Goal: Information Seeking & Learning: Compare options

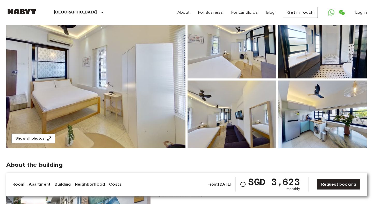
scroll to position [52, 0]
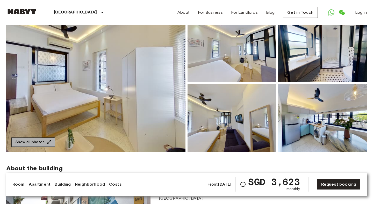
click at [37, 144] on button "Show all photos" at bounding box center [33, 143] width 44 height 10
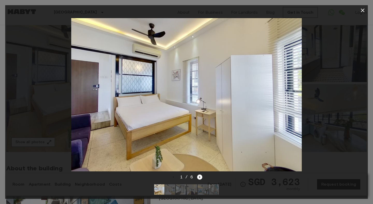
click at [37, 144] on div at bounding box center [186, 95] width 363 height 158
click at [201, 178] on icon "Next image" at bounding box center [199, 177] width 5 height 5
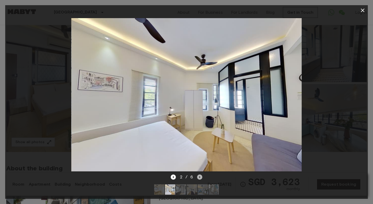
click at [199, 177] on icon "Next image" at bounding box center [199, 177] width 5 height 5
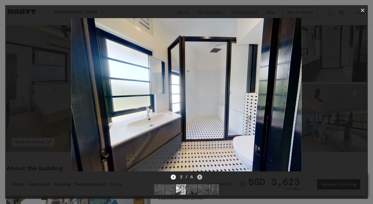
click at [199, 177] on icon "Next image" at bounding box center [199, 177] width 5 height 5
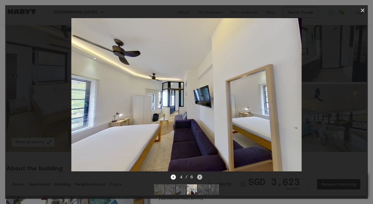
click at [199, 177] on icon "Next image" at bounding box center [199, 177] width 5 height 5
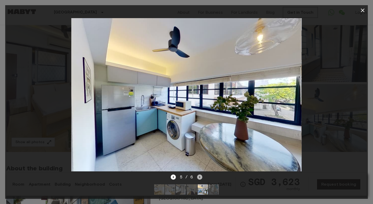
click at [199, 177] on icon "Next image" at bounding box center [199, 177] width 5 height 5
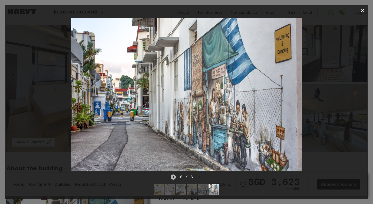
click at [175, 178] on icon "Previous image" at bounding box center [173, 177] width 5 height 5
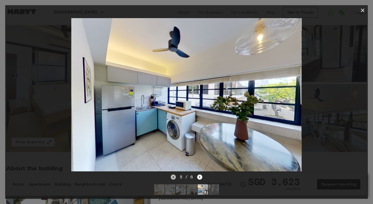
click at [175, 178] on icon "Previous image" at bounding box center [173, 177] width 5 height 5
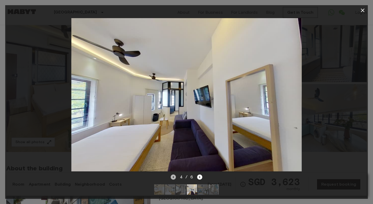
click at [175, 178] on icon "Previous image" at bounding box center [173, 177] width 5 height 5
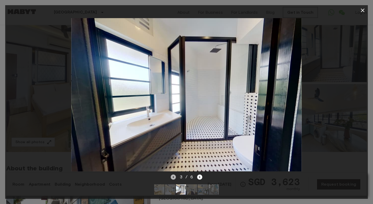
click at [175, 178] on icon "Previous image" at bounding box center [173, 177] width 5 height 5
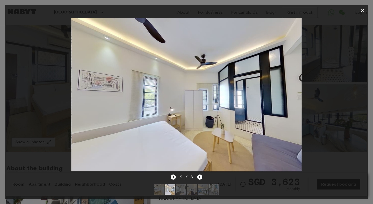
click at [175, 178] on icon "Previous image" at bounding box center [173, 177] width 5 height 5
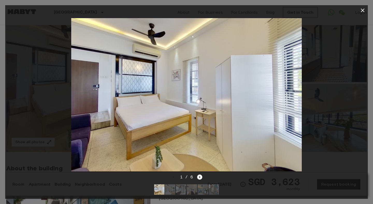
click at [59, 190] on div "1 / 6" at bounding box center [186, 186] width 363 height 25
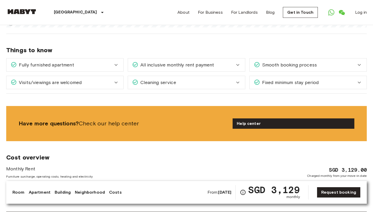
scroll to position [431, 0]
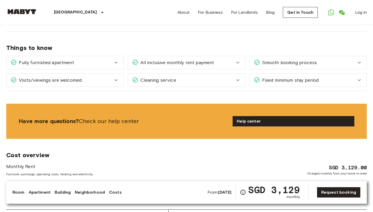
click at [359, 80] on icon at bounding box center [359, 80] width 6 height 6
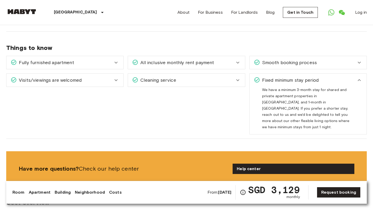
click at [238, 81] on icon at bounding box center [237, 81] width 3 height 2
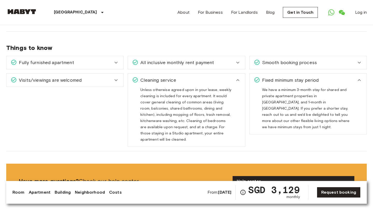
click at [118, 80] on icon at bounding box center [116, 80] width 6 height 6
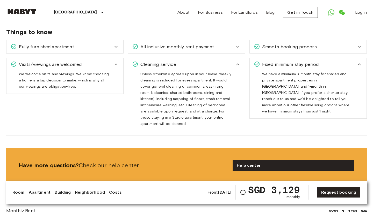
scroll to position [445, 0]
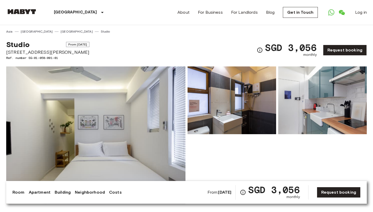
click at [121, 120] on img at bounding box center [95, 136] width 179 height 138
